Goal: Browse casually: Explore the website without a specific task or goal

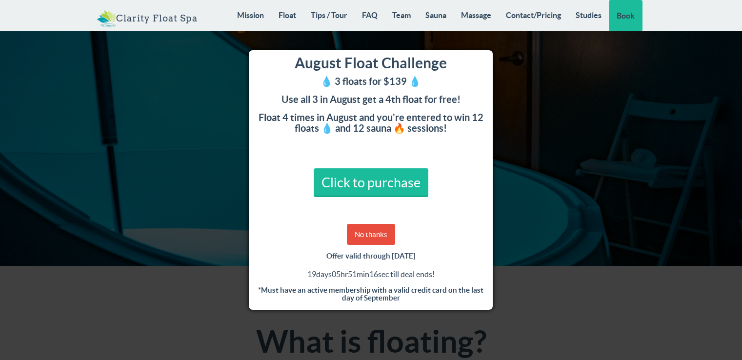
click at [532, 83] on div "August Float Challenge 💧 3 floats for $139 💧 Use all 3 in August get a 4th floa…" at bounding box center [371, 180] width 742 height 360
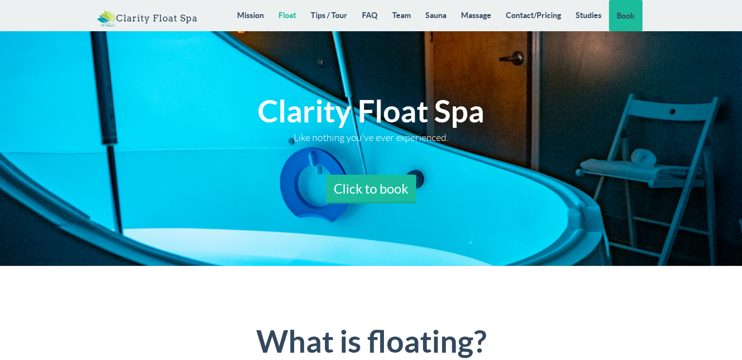
click at [279, 13] on link "Float" at bounding box center [287, 15] width 32 height 30
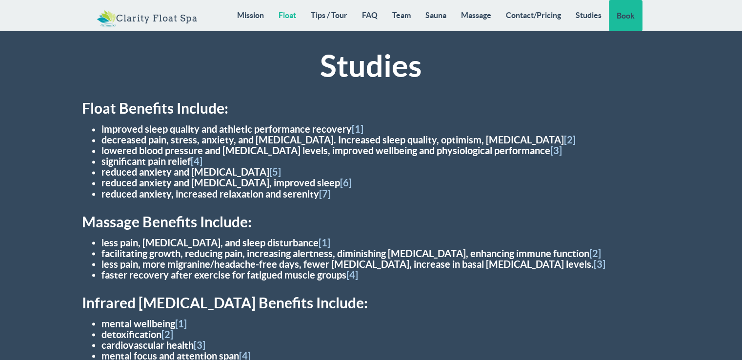
scroll to position [8718, 0]
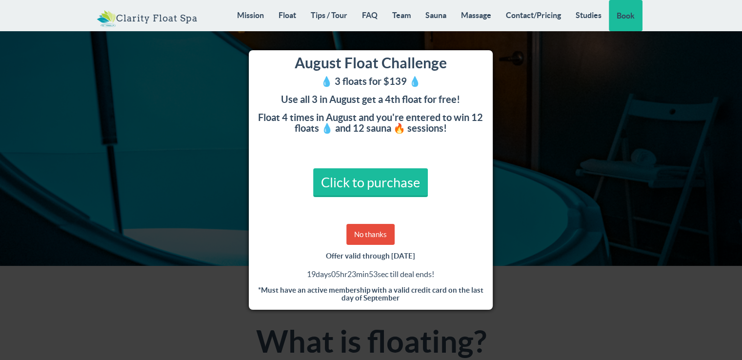
scroll to position [172, 0]
drag, startPoint x: 0, startPoint y: 0, endPoint x: 687, endPoint y: 379, distance: 784.1
click at [687, 360] on html "Toggle navigation Clarity Float Spa Mission Float Tips / Tour FAQ Team [GEOGRAP…" at bounding box center [371, 180] width 742 height 360
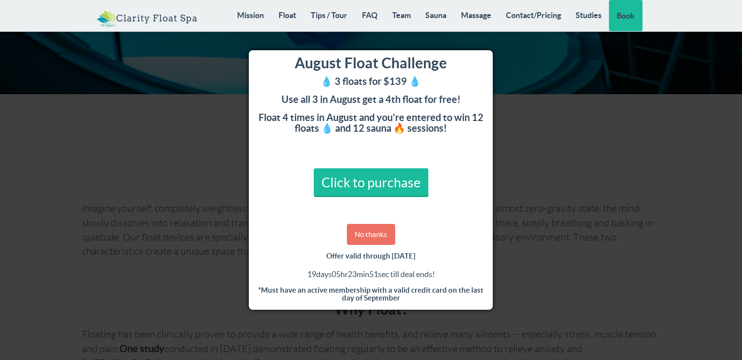
click at [372, 236] on link "No thanks" at bounding box center [371, 234] width 48 height 21
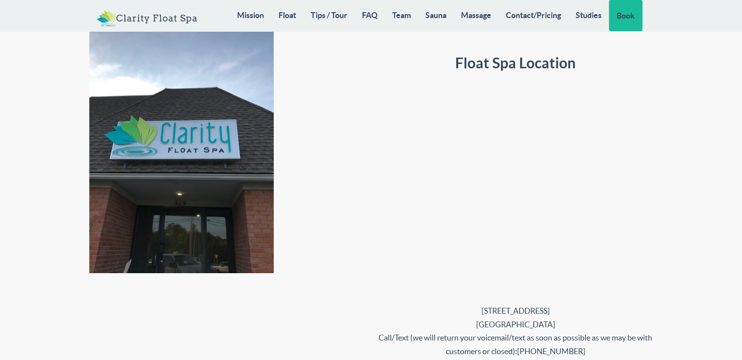
scroll to position [8574, 0]
